Goal: Navigation & Orientation: Find specific page/section

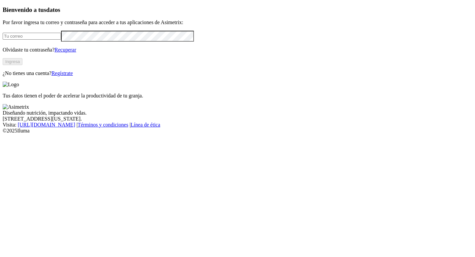
click at [61, 40] on input "email" at bounding box center [32, 36] width 58 height 7
type input "[PERSON_NAME][EMAIL_ADDRESS][PERSON_NAME][DOMAIN_NAME]"
click at [22, 65] on button "Ingresa" at bounding box center [13, 61] width 20 height 7
